Goal: Task Accomplishment & Management: Manage account settings

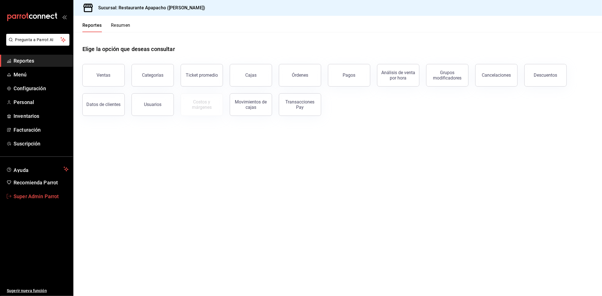
click at [57, 195] on span "Super Admin Parrot" at bounding box center [41, 197] width 55 height 8
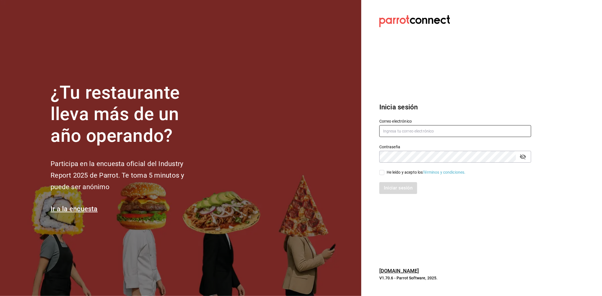
click at [384, 130] on input "text" at bounding box center [455, 131] width 152 height 12
paste input "whim@cdmx.com"
type input "whim@cdmx.com"
click at [383, 171] on input "He leído y acepto los Términos y condiciones." at bounding box center [381, 172] width 5 height 5
checkbox input "true"
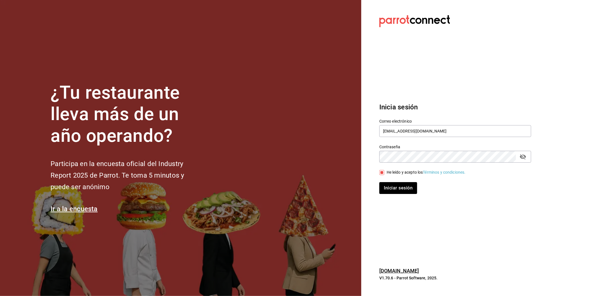
click at [385, 180] on div "Iniciar sesión" at bounding box center [451, 184] width 159 height 19
click at [384, 193] on button "Iniciar sesión" at bounding box center [398, 188] width 38 height 12
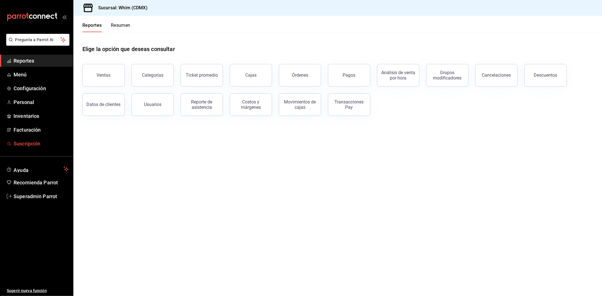
click at [35, 146] on span "Suscripción" at bounding box center [41, 144] width 55 height 8
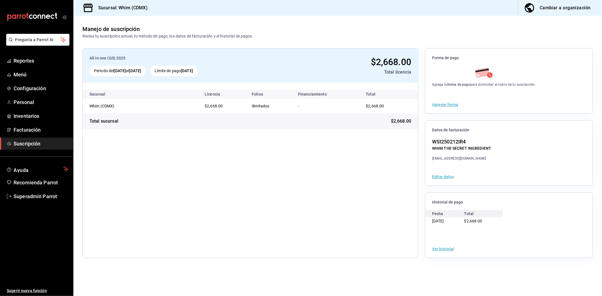
click at [448, 250] on button "Ver historial" at bounding box center [443, 249] width 22 height 4
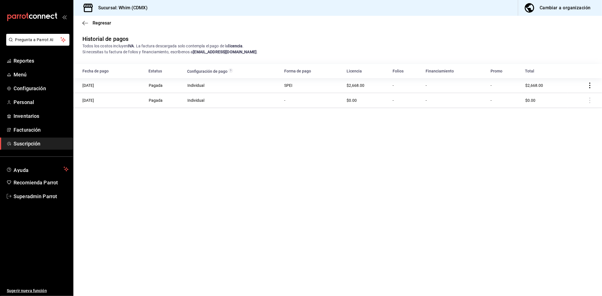
click at [585, 87] on td at bounding box center [585, 85] width 34 height 15
click at [589, 87] on icon "actions" at bounding box center [590, 86] width 6 height 6
click at [563, 75] on span "Descarga XML" at bounding box center [561, 77] width 36 height 7
drag, startPoint x: 590, startPoint y: 86, endPoint x: 566, endPoint y: 97, distance: 26.2
click at [590, 86] on icon "actions" at bounding box center [590, 86] width 6 height 6
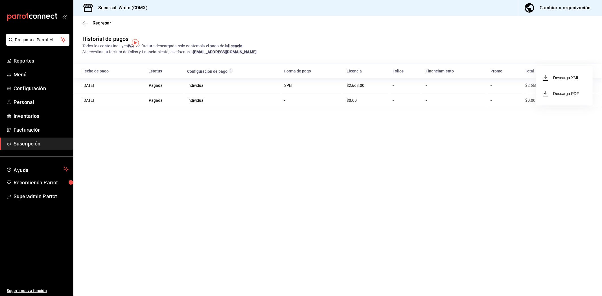
click at [566, 97] on li "Descarga PDF" at bounding box center [564, 94] width 56 height 16
drag, startPoint x: 381, startPoint y: 244, endPoint x: 258, endPoint y: 177, distance: 140.6
click at [258, 177] on main "Regresar Historial de pagos Todos los costos incluyen IVA . La factura descarga…" at bounding box center [337, 156] width 528 height 280
click at [27, 198] on span "Superadmin Parrot" at bounding box center [41, 197] width 55 height 8
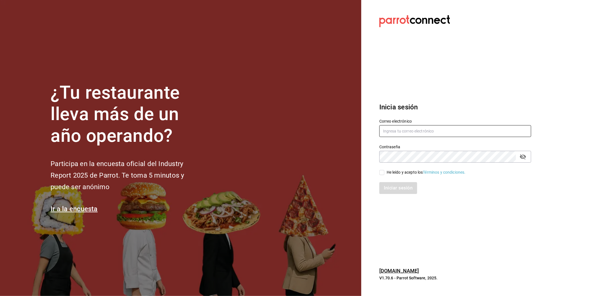
click at [420, 126] on input "text" at bounding box center [455, 131] width 152 height 12
paste input "[EMAIL_ADDRESS][DOMAIN_NAME]"
type input "[EMAIL_ADDRESS][DOMAIN_NAME]"
click at [384, 172] on span "He leído y acepto los Términos y condiciones." at bounding box center [424, 173] width 81 height 6
click at [384, 172] on input "He leído y acepto los Términos y condiciones." at bounding box center [381, 172] width 5 height 5
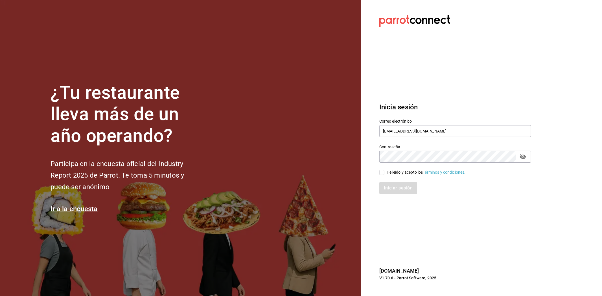
checkbox input "true"
click at [400, 197] on div "Inicia sesión Correo electrónico restaurantelosdoctores@monterrey.com Contraseñ…" at bounding box center [455, 148] width 152 height 106
click at [402, 193] on button "Iniciar sesión" at bounding box center [398, 188] width 38 height 12
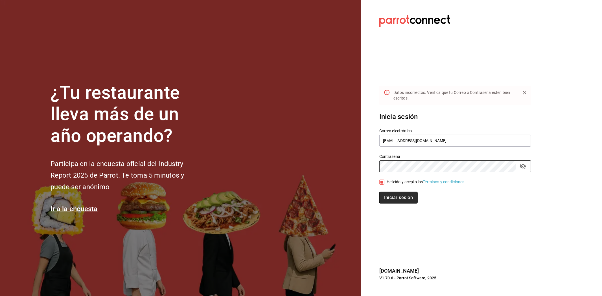
click at [398, 202] on button "Iniciar sesión" at bounding box center [398, 198] width 38 height 12
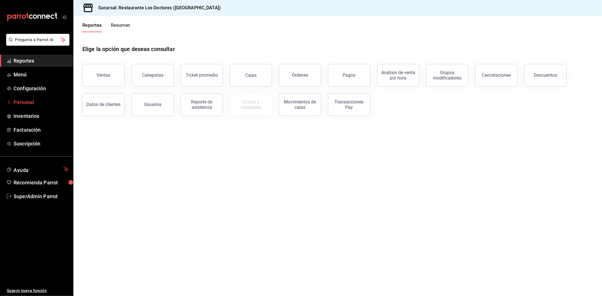
click at [31, 102] on span "Personal" at bounding box center [41, 102] width 55 height 8
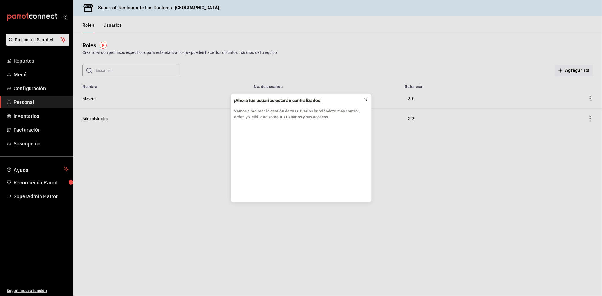
click at [363, 102] on div at bounding box center [365, 100] width 5 height 6
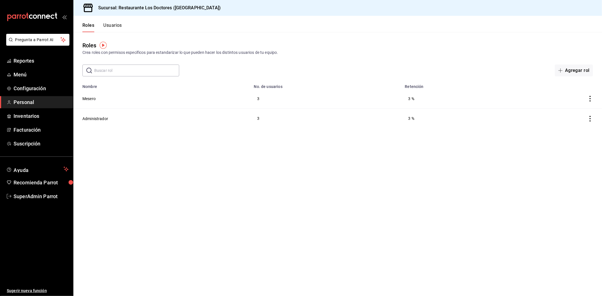
click at [112, 23] on button "Usuarios" at bounding box center [112, 28] width 19 height 10
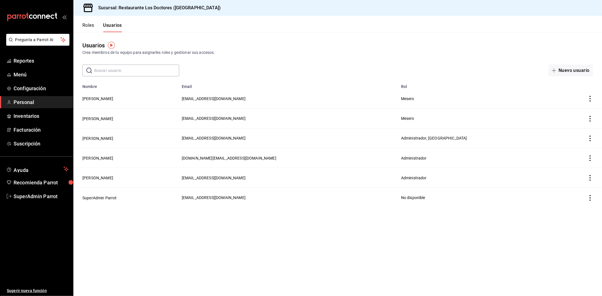
click at [85, 23] on button "Roles" at bounding box center [88, 28] width 12 height 10
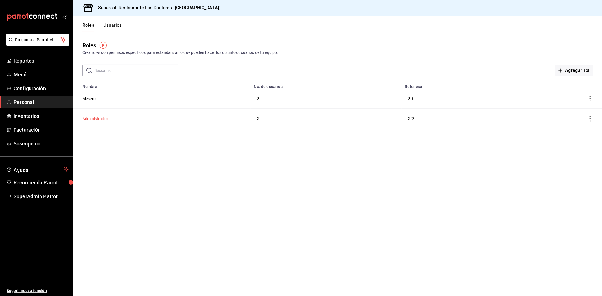
click at [101, 120] on button "Administrador" at bounding box center [95, 119] width 26 height 6
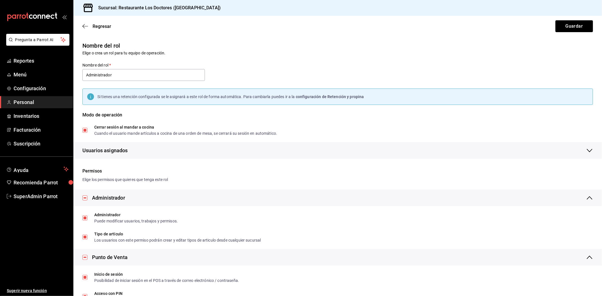
click at [49, 100] on span "Personal" at bounding box center [41, 102] width 55 height 8
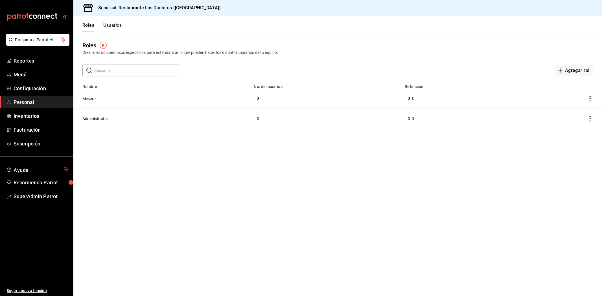
click at [49, 100] on span "Personal" at bounding box center [41, 102] width 55 height 8
click at [89, 117] on button "Administrador" at bounding box center [95, 119] width 26 height 6
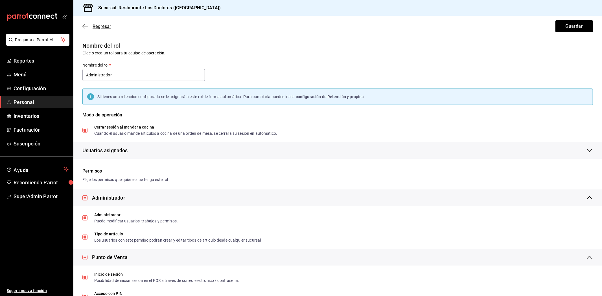
click at [85, 28] on icon "button" at bounding box center [85, 26] width 6 height 5
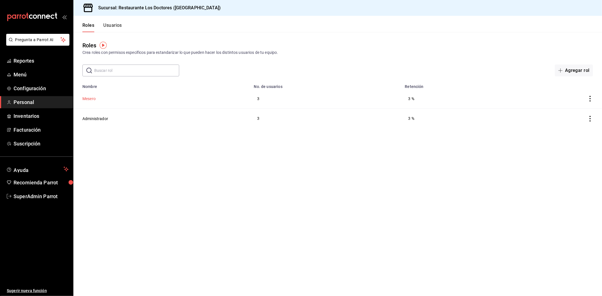
click at [94, 100] on button "Mesero" at bounding box center [88, 99] width 13 height 6
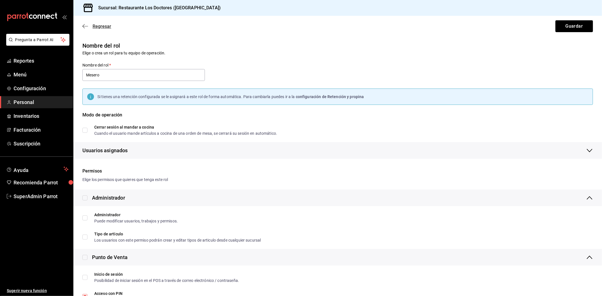
click at [83, 26] on icon "button" at bounding box center [85, 26] width 6 height 5
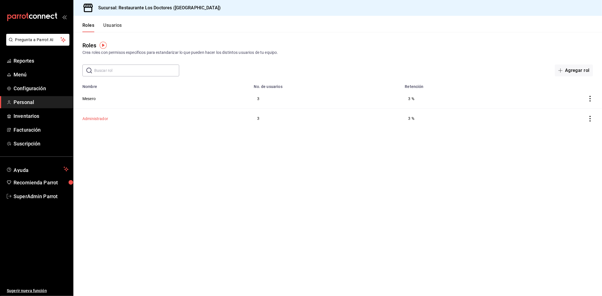
click at [100, 120] on button "Administrador" at bounding box center [95, 119] width 26 height 6
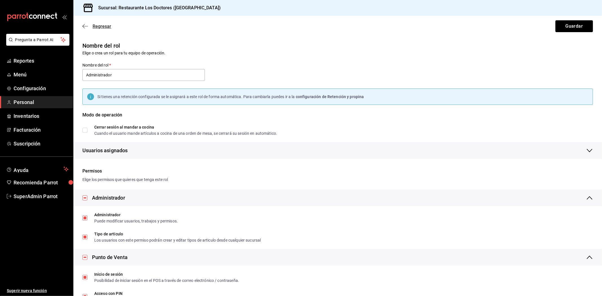
click at [85, 26] on icon "button" at bounding box center [85, 26] width 6 height 5
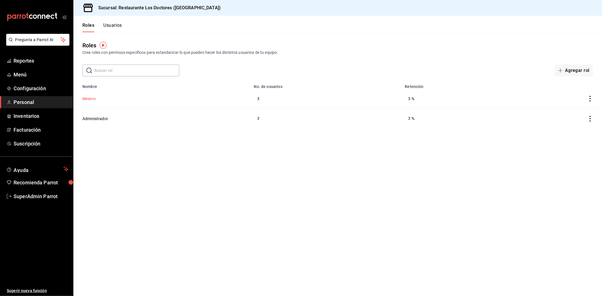
click at [88, 96] on button "Mesero" at bounding box center [88, 99] width 13 height 6
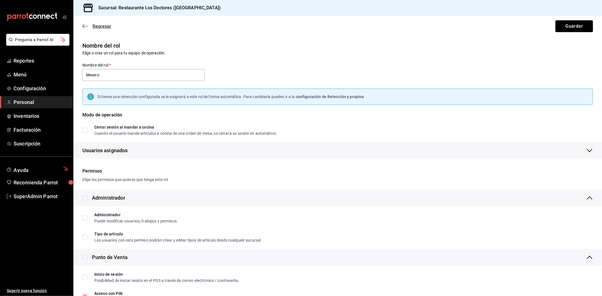
click at [83, 29] on span "Regresar" at bounding box center [96, 26] width 29 height 5
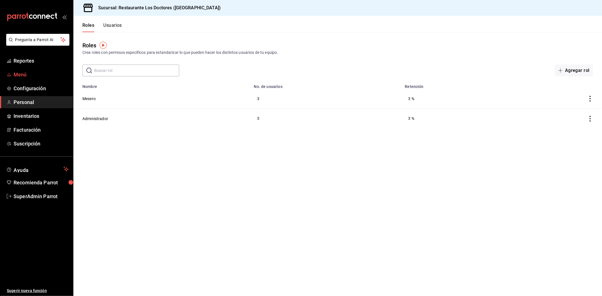
click at [23, 72] on span "Menú" at bounding box center [41, 75] width 55 height 8
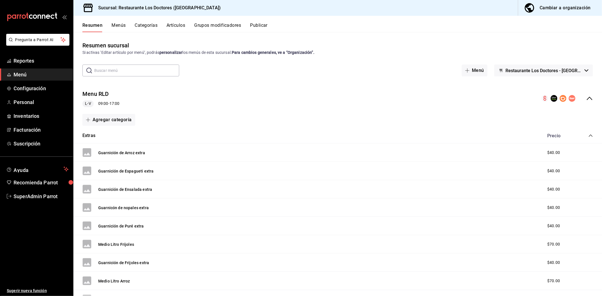
click at [145, 23] on button "Categorías" at bounding box center [146, 28] width 23 height 10
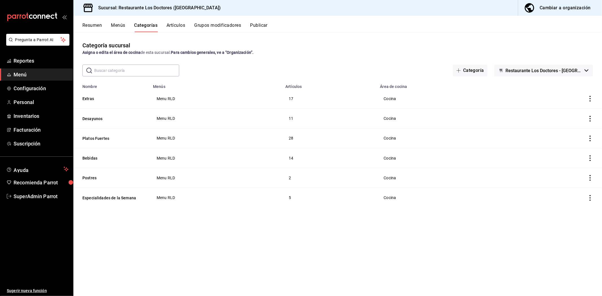
click at [227, 27] on button "Grupos modificadores" at bounding box center [217, 28] width 47 height 10
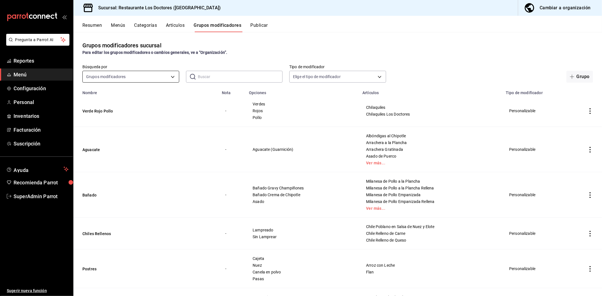
click at [156, 77] on body "Pregunta a Parrot AI Reportes Menú Configuración Personal Inventarios Facturaci…" at bounding box center [301, 148] width 602 height 296
click at [232, 78] on div at bounding box center [301, 148] width 602 height 296
click at [232, 78] on input "text" at bounding box center [240, 76] width 85 height 11
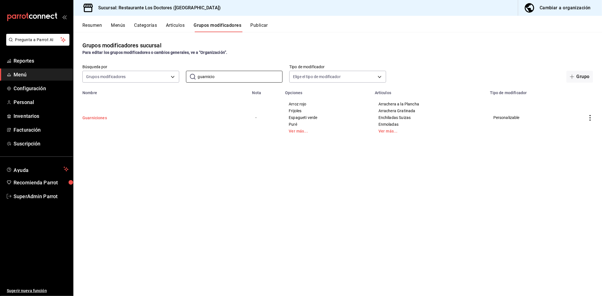
type input "guarnicio"
click at [94, 118] on button "Guarniciones" at bounding box center [116, 118] width 68 height 6
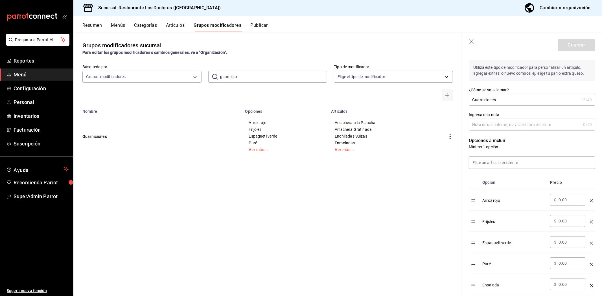
scroll to position [63, 0]
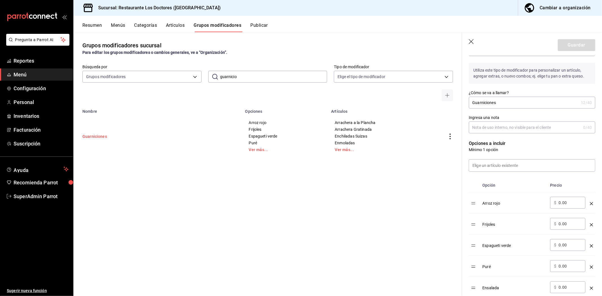
click at [104, 139] on button "Guarniciones" at bounding box center [116, 137] width 68 height 6
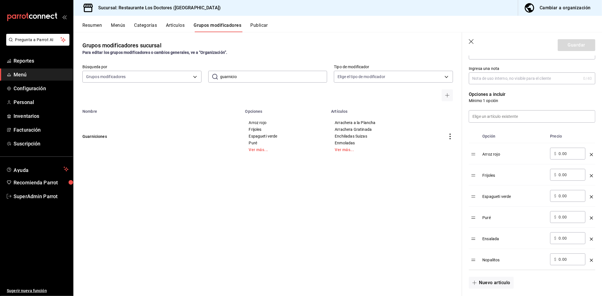
scroll to position [111, 0]
click at [515, 118] on input at bounding box center [532, 117] width 126 height 12
click at [511, 111] on input "papa" at bounding box center [532, 117] width 126 height 12
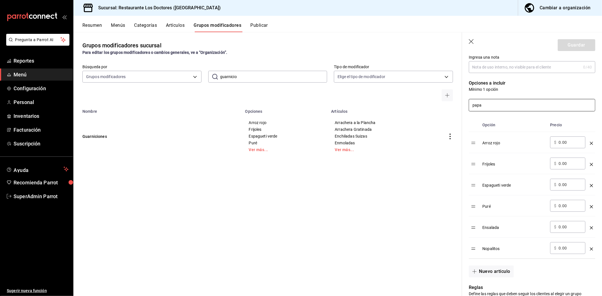
scroll to position [63, 0]
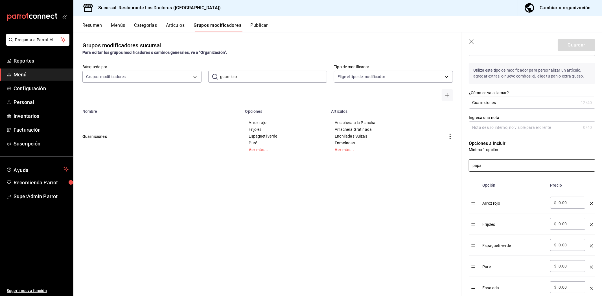
click at [498, 166] on input "papa" at bounding box center [532, 166] width 126 height 12
click at [503, 185] on li "Papas a la Francesa" at bounding box center [529, 181] width 121 height 13
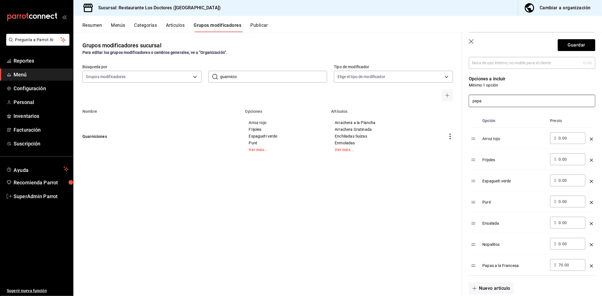
scroll to position [125, 0]
type input "papa"
click at [470, 42] on icon "button" at bounding box center [471, 41] width 5 height 5
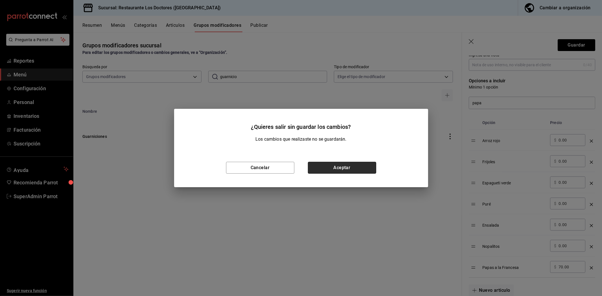
click at [337, 171] on button "Aceptar" at bounding box center [342, 168] width 68 height 12
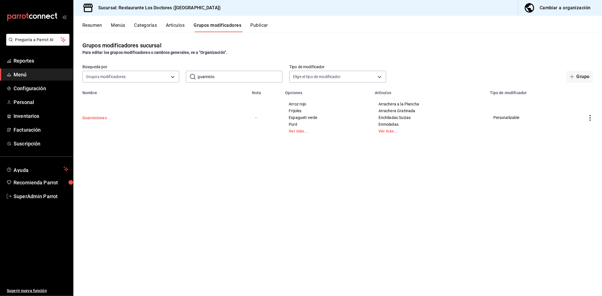
click at [94, 118] on button "Guarniciones" at bounding box center [116, 118] width 68 height 6
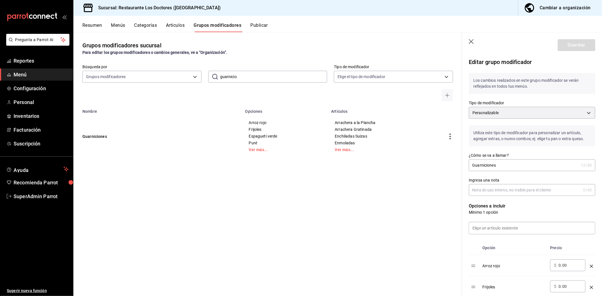
scroll to position [94, 0]
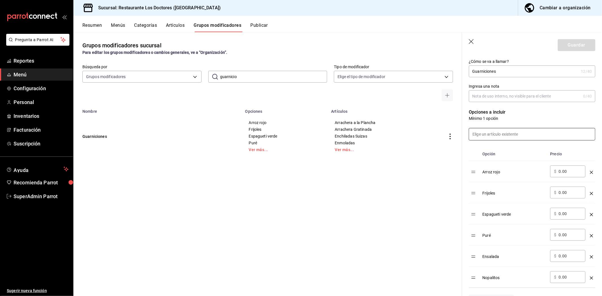
click at [498, 133] on input at bounding box center [532, 134] width 126 height 12
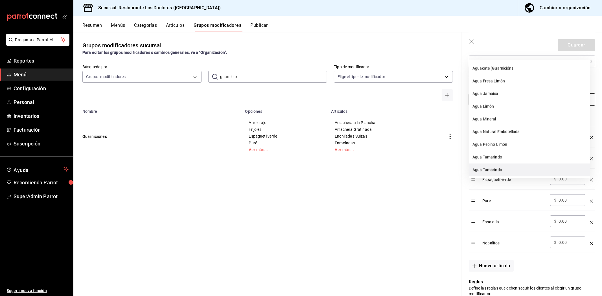
scroll to position [188, 0]
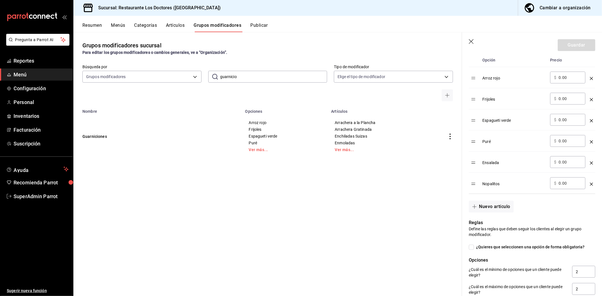
click at [554, 208] on div "Nuevo artículo" at bounding box center [528, 203] width 133 height 19
click at [250, 80] on input "guarnicio" at bounding box center [273, 76] width 107 height 11
type input "pa"
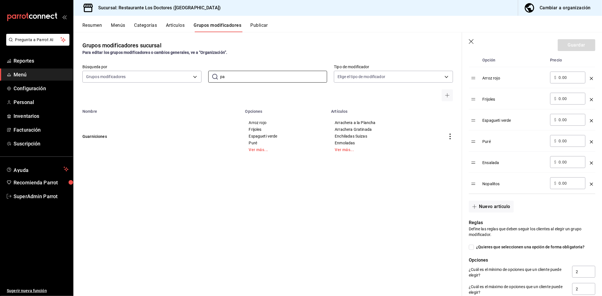
click at [160, 23] on div "Resumen Menús Categorías Artículos Grupos modificadores Publicar" at bounding box center [341, 28] width 519 height 10
click at [178, 24] on button "Artículos" at bounding box center [175, 28] width 19 height 10
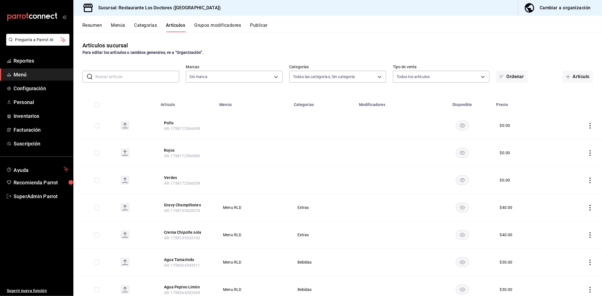
type input "112654bd-fa99-4262-a923-ef79bb8ad4bd,f0cfff11-ebac-47df-a9c2-480b83bfc72e,38dc8…"
type input "269702e0-5912-4416-965b-3ce4215a42b7"
click at [157, 72] on input "text" at bounding box center [137, 76] width 84 height 11
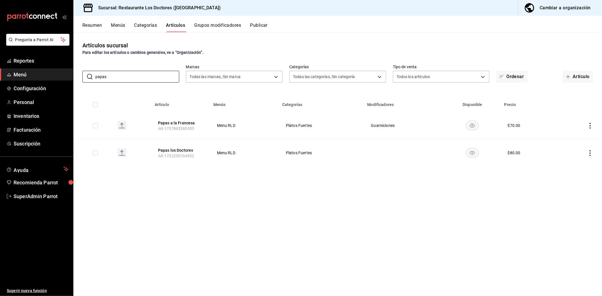
type input "papas"
click at [137, 28] on button "Categorías" at bounding box center [145, 28] width 23 height 10
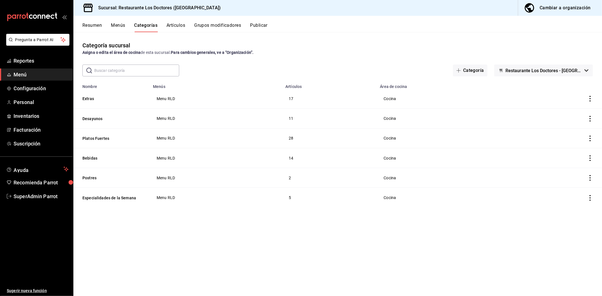
click at [204, 27] on button "Grupos modificadores" at bounding box center [217, 28] width 47 height 10
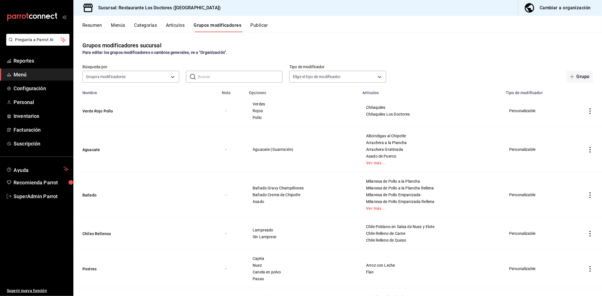
click at [218, 78] on input "text" at bounding box center [240, 76] width 85 height 11
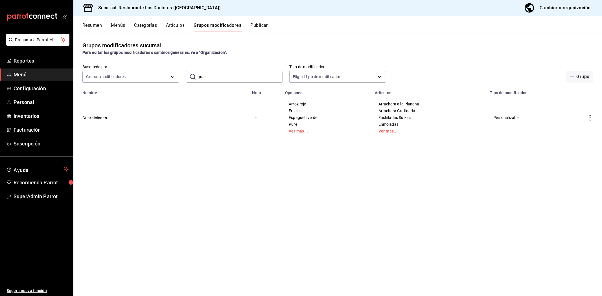
type input "guarnicio"
click at [85, 118] on button "Guarniciones" at bounding box center [116, 118] width 68 height 6
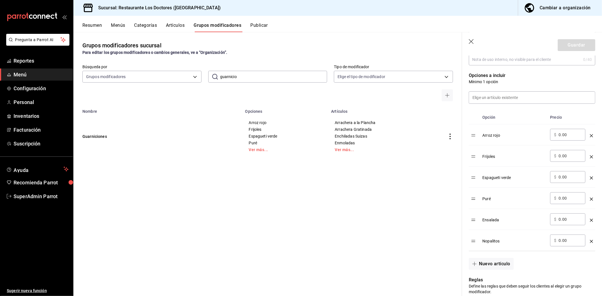
scroll to position [219, 0]
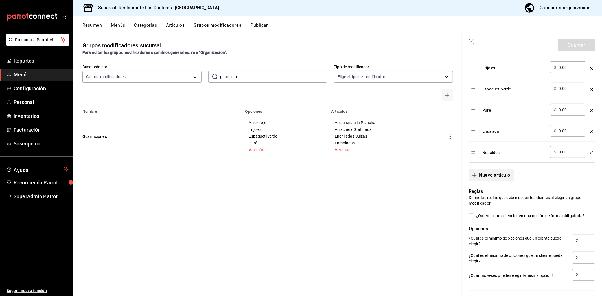
click at [505, 172] on button "Nuevo artículo" at bounding box center [491, 176] width 45 height 12
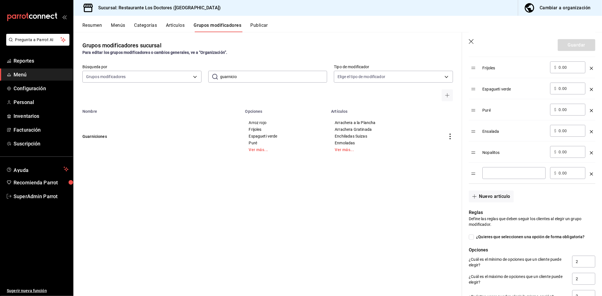
click at [590, 172] on div "optionsTable" at bounding box center [591, 171] width 3 height 9
click at [590, 175] on icon "optionsTable" at bounding box center [591, 174] width 3 height 3
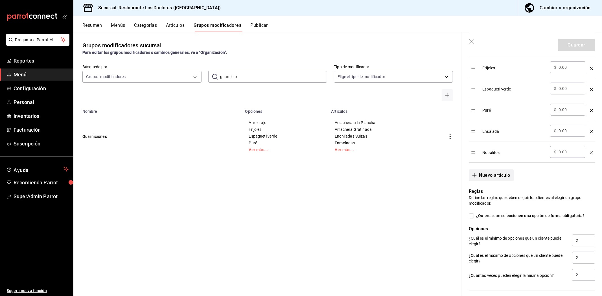
click at [508, 174] on button "Nuevo artículo" at bounding box center [491, 176] width 45 height 12
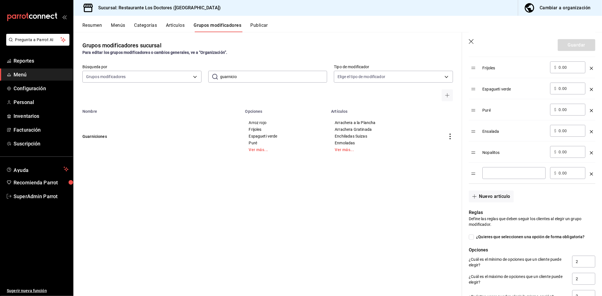
click at [587, 174] on td "optionsTable" at bounding box center [591, 173] width 8 height 21
click at [587, 173] on td "optionsTable" at bounding box center [591, 173] width 8 height 21
click at [590, 173] on icon "optionsTable" at bounding box center [591, 174] width 3 height 3
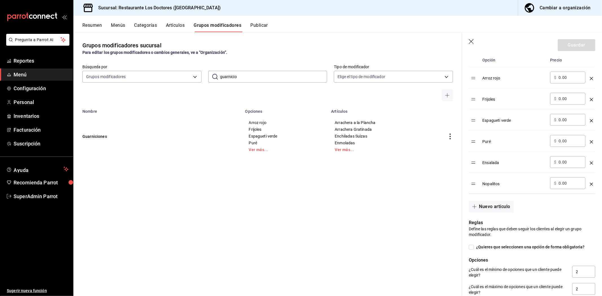
scroll to position [125, 0]
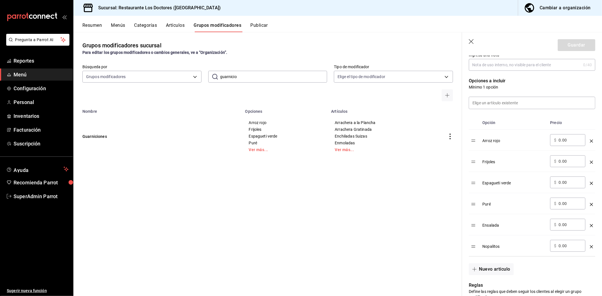
click at [471, 42] on icon "button" at bounding box center [472, 42] width 6 height 6
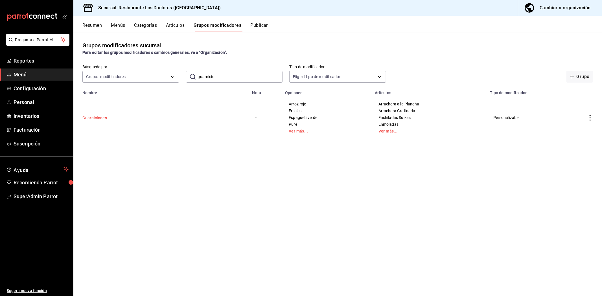
click at [102, 117] on button "Guarniciones" at bounding box center [116, 118] width 68 height 6
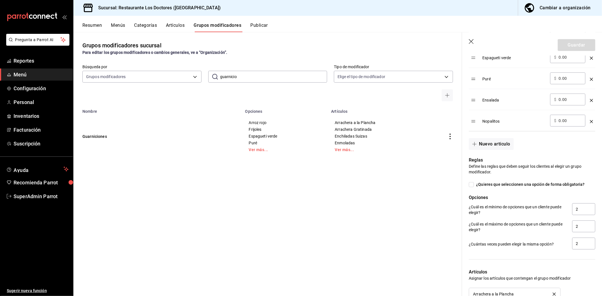
scroll to position [157, 0]
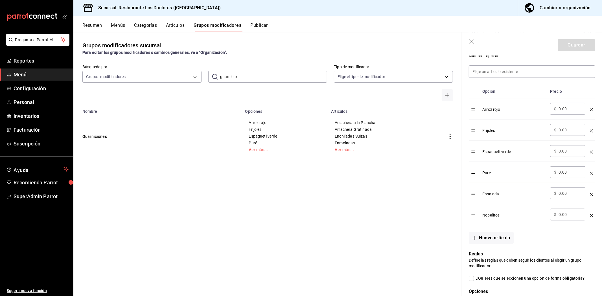
drag, startPoint x: 470, startPoint y: 43, endPoint x: 452, endPoint y: 61, distance: 26.1
click at [470, 43] on icon "button" at bounding box center [471, 41] width 5 height 5
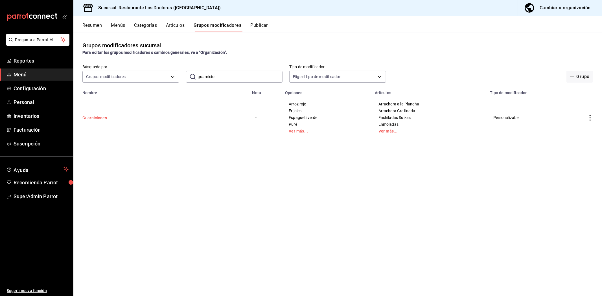
click at [104, 118] on button "Guarniciones" at bounding box center [116, 118] width 68 height 6
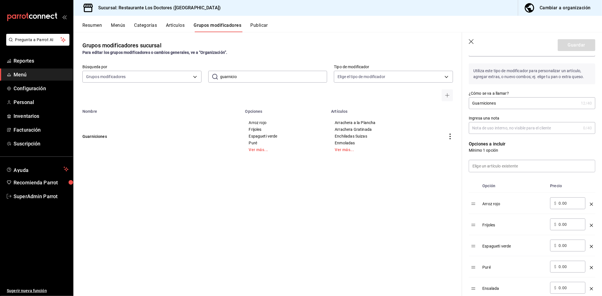
scroll to position [31, 0]
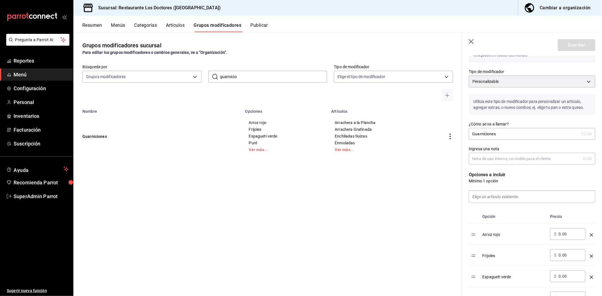
click at [266, 24] on button "Publicar" at bounding box center [258, 28] width 17 height 10
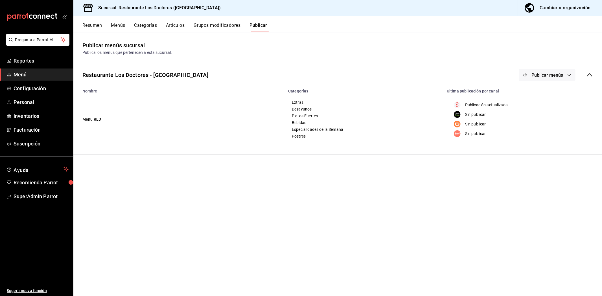
click at [207, 24] on button "Grupos modificadores" at bounding box center [216, 28] width 47 height 10
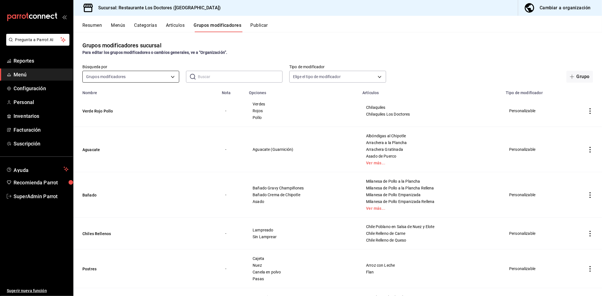
click at [131, 75] on body "Pregunta a Parrot AI Reportes Menú Configuración Personal Inventarios Facturaci…" at bounding box center [301, 148] width 602 height 296
click at [209, 74] on div at bounding box center [301, 148] width 602 height 296
click at [209, 80] on input "text" at bounding box center [240, 76] width 85 height 11
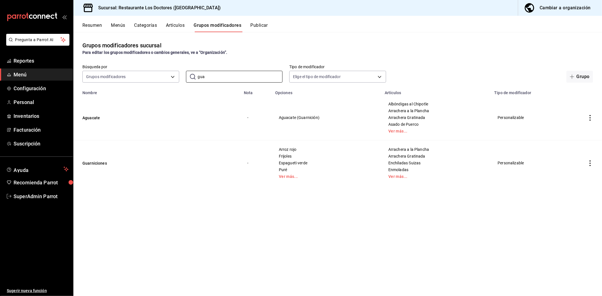
type input "guarnicio"
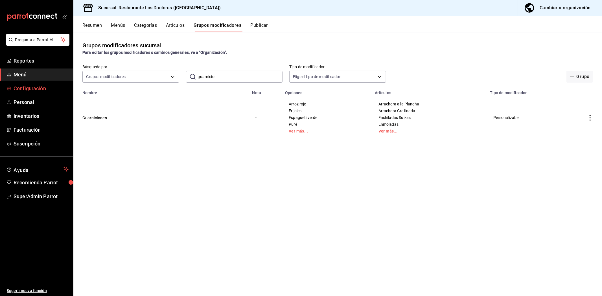
click at [33, 87] on span "Configuración" at bounding box center [41, 89] width 55 height 8
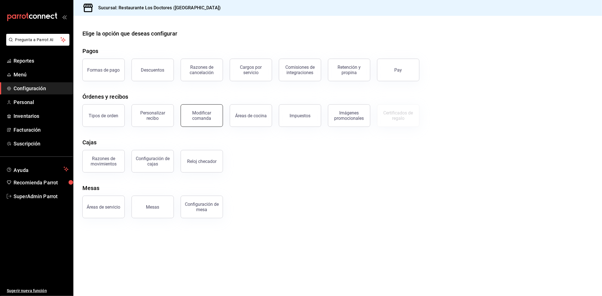
click at [210, 119] on div "Modificar comanda" at bounding box center [201, 115] width 35 height 11
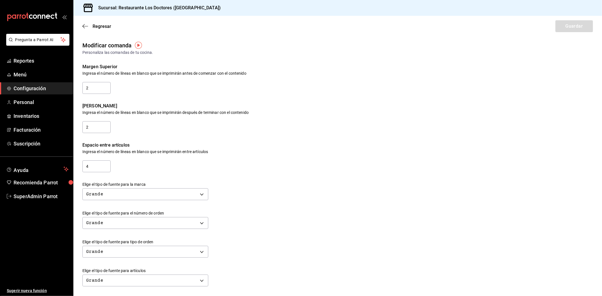
click at [36, 87] on span "Configuración" at bounding box center [41, 89] width 55 height 8
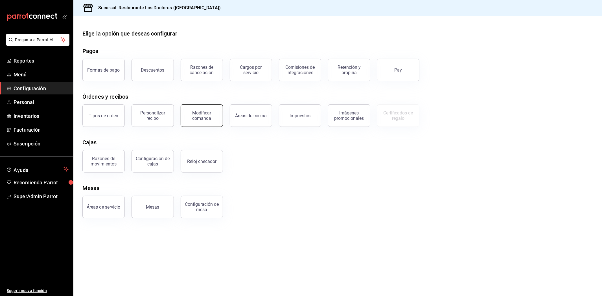
click at [207, 118] on div "Modificar comanda" at bounding box center [201, 115] width 35 height 11
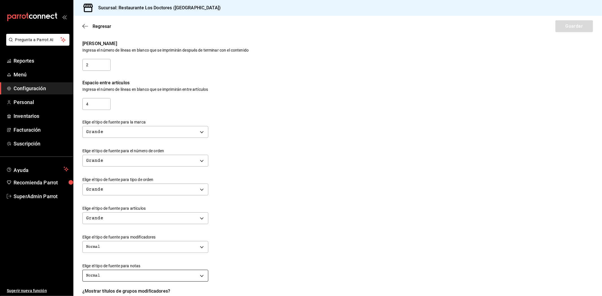
scroll to position [125, 0]
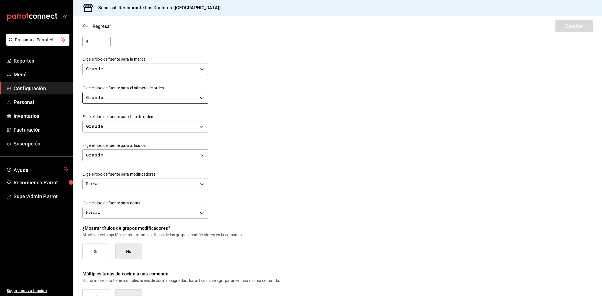
click at [201, 95] on body "Pregunta a Parrot AI Reportes Menú Configuración Personal Inventarios Facturaci…" at bounding box center [301, 148] width 602 height 296
click at [294, 176] on div at bounding box center [301, 148] width 602 height 296
click at [51, 86] on span "Configuración" at bounding box center [41, 89] width 55 height 8
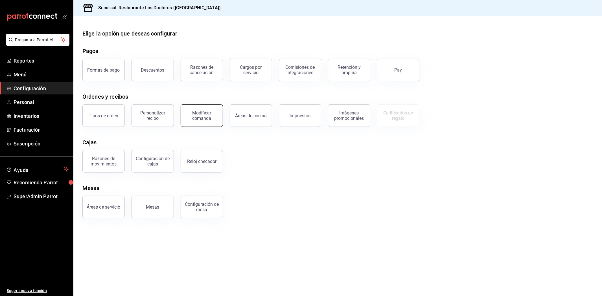
click at [197, 119] on div "Modificar comanda" at bounding box center [201, 115] width 35 height 11
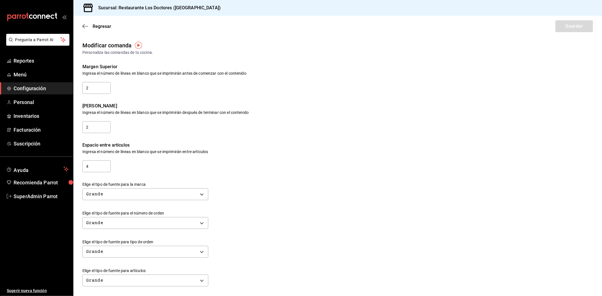
click at [49, 88] on span "Configuración" at bounding box center [41, 89] width 55 height 8
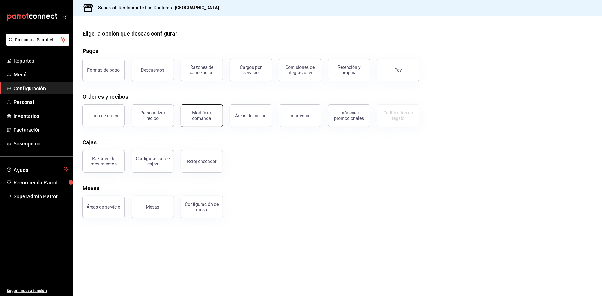
click at [201, 116] on div "Modificar comanda" at bounding box center [201, 115] width 35 height 11
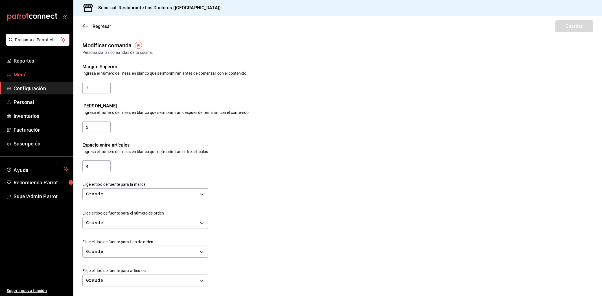
click at [49, 76] on span "Menú" at bounding box center [41, 75] width 55 height 8
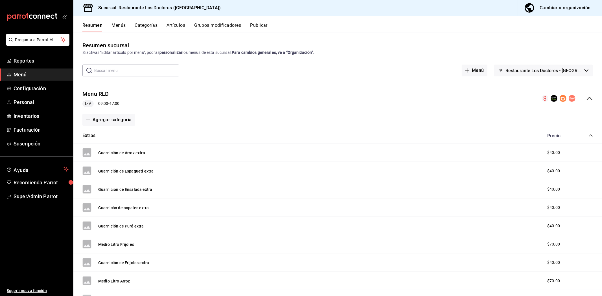
click at [577, 75] on button "Restaurante Los Doctores - [GEOGRAPHIC_DATA]" at bounding box center [543, 71] width 99 height 12
click at [580, 71] on div at bounding box center [301, 148] width 602 height 296
click at [21, 85] on span "Configuración" at bounding box center [41, 89] width 55 height 8
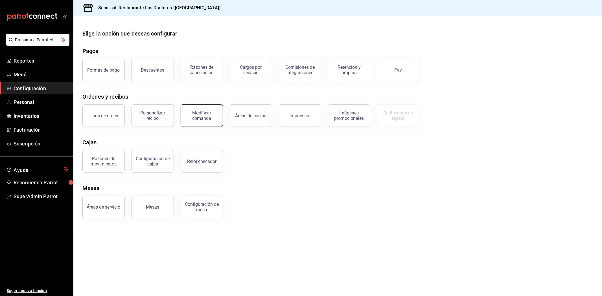
click at [202, 120] on div "Modificar comanda" at bounding box center [201, 115] width 35 height 11
